Goal: Transaction & Acquisition: Purchase product/service

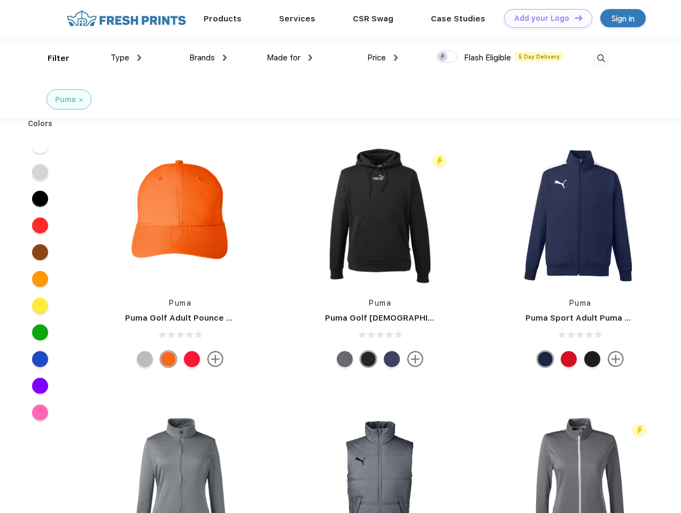
click at [544, 18] on link "Add your Logo Design Tool" at bounding box center [548, 18] width 88 height 19
click at [0, 0] on div "Design Tool" at bounding box center [0, 0] width 0 height 0
click at [574, 18] on link "Add your Logo Design Tool" at bounding box center [548, 18] width 88 height 19
click at [51, 58] on div "Filter" at bounding box center [59, 58] width 22 height 12
click at [126, 58] on span "Type" at bounding box center [120, 58] width 19 height 10
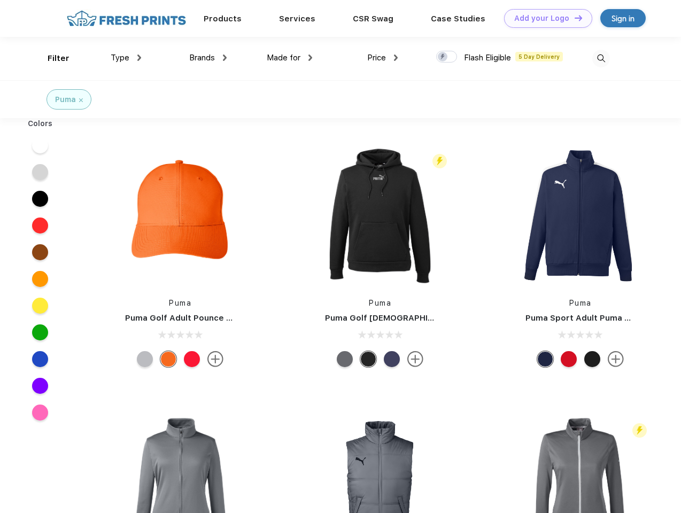
click at [208, 58] on span "Brands" at bounding box center [202, 58] width 26 height 10
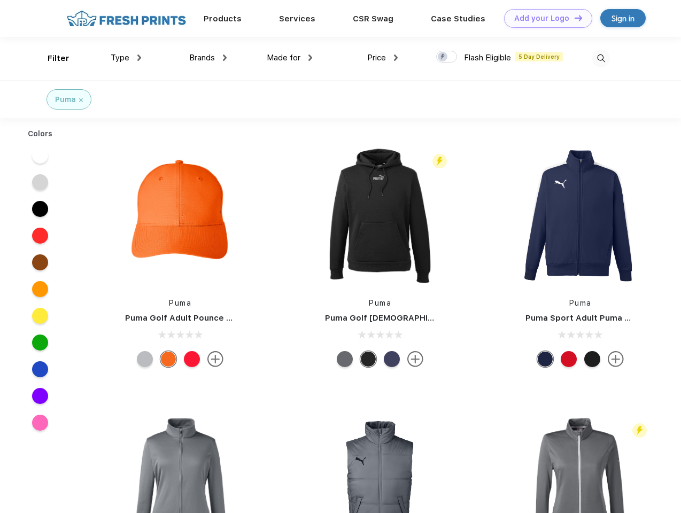
click at [290, 58] on span "Made for" at bounding box center [284, 58] width 34 height 10
click at [383, 58] on span "Price" at bounding box center [376, 58] width 19 height 10
click at [447, 57] on div at bounding box center [446, 57] width 21 height 12
click at [443, 57] on input "checkbox" at bounding box center [439, 53] width 7 height 7
click at [601, 58] on img at bounding box center [602, 59] width 18 height 18
